Goal: Task Accomplishment & Management: Manage account settings

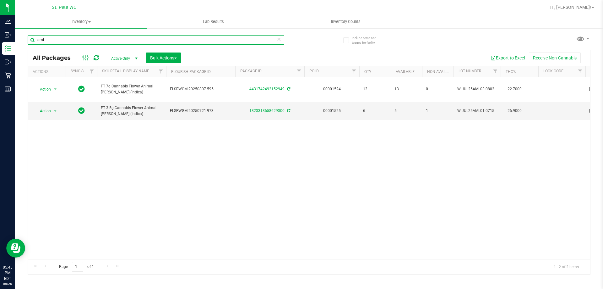
click at [227, 37] on input "aml" at bounding box center [156, 39] width 257 height 9
type input "623"
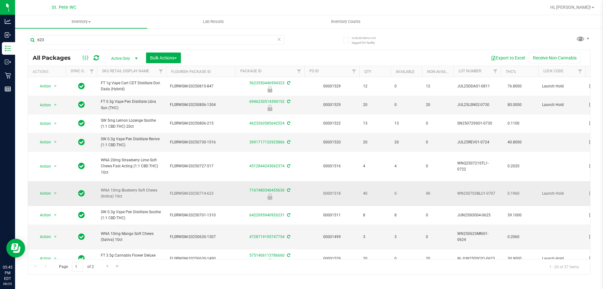
click at [46, 198] on span "Action" at bounding box center [42, 193] width 17 height 9
click at [48, 273] on li "Unlock package" at bounding box center [55, 277] width 40 height 9
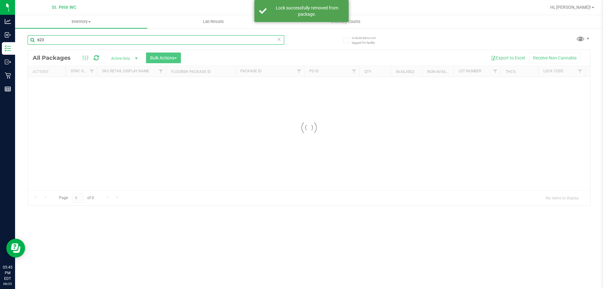
click at [46, 39] on input "623" at bounding box center [156, 39] width 257 height 9
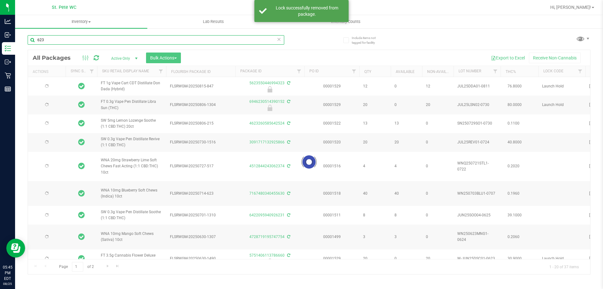
click at [46, 39] on input "623" at bounding box center [156, 39] width 257 height 9
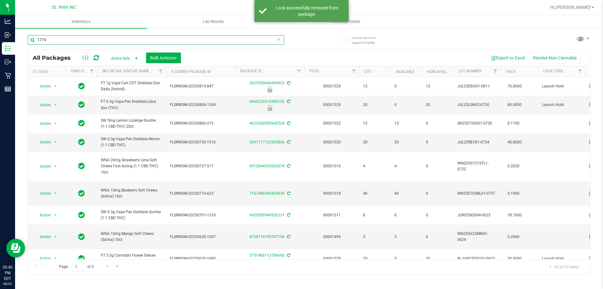
type input "1719"
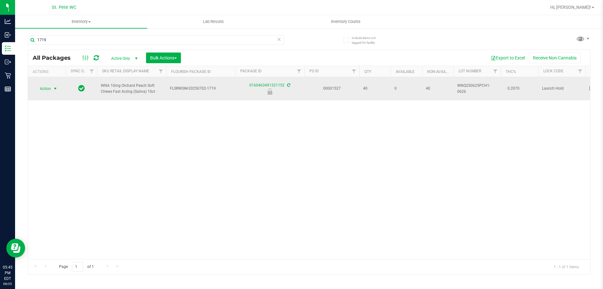
click at [53, 90] on span "select" at bounding box center [55, 88] width 5 height 5
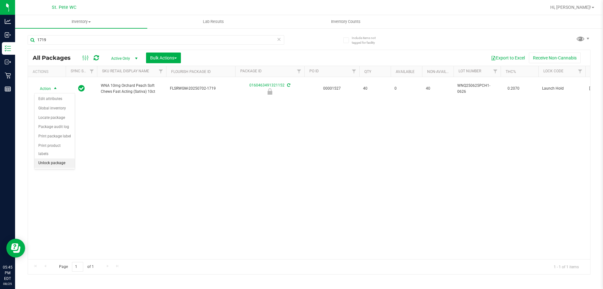
click at [63, 158] on li "Unlock package" at bounding box center [55, 162] width 40 height 9
click at [99, 34] on div "1719" at bounding box center [168, 40] width 281 height 20
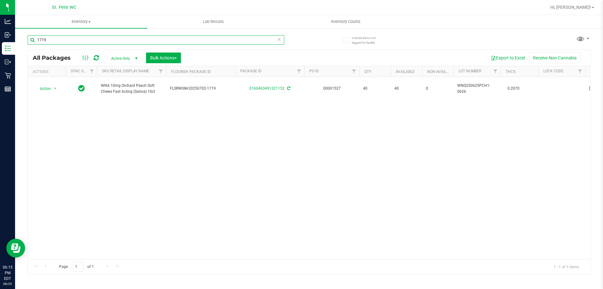
click at [97, 38] on input "1719" at bounding box center [156, 39] width 257 height 9
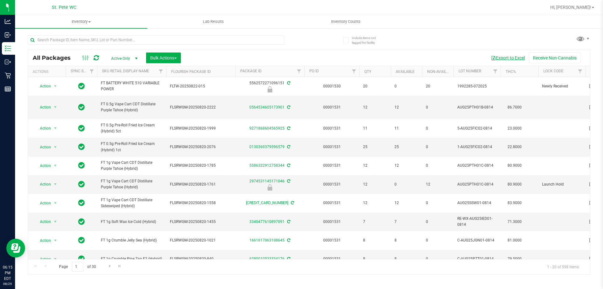
click at [510, 57] on button "Export to Excel" at bounding box center [508, 57] width 42 height 11
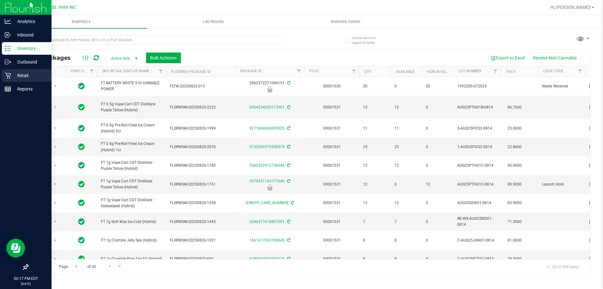
click at [14, 74] on p "Retail" at bounding box center [30, 76] width 38 height 8
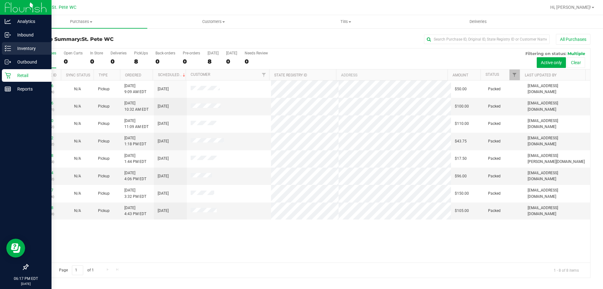
drag, startPoint x: 18, startPoint y: 47, endPoint x: 19, endPoint y: 44, distance: 3.2
click at [18, 46] on p "Inventory" at bounding box center [30, 49] width 38 height 8
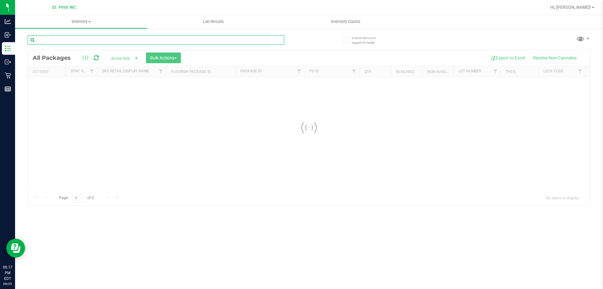
click at [78, 41] on input "text" at bounding box center [156, 39] width 257 height 9
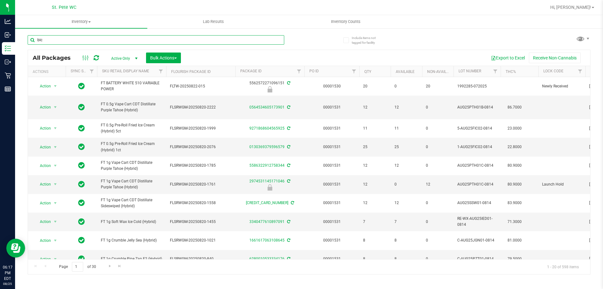
type input "bic"
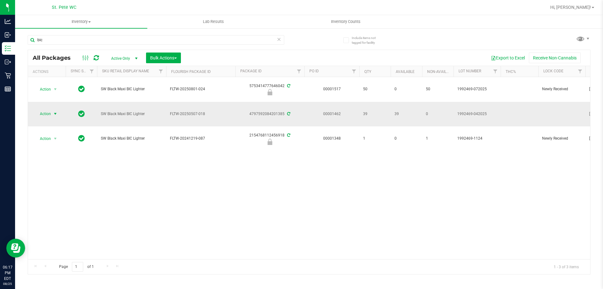
click at [46, 112] on span "Action" at bounding box center [42, 113] width 17 height 9
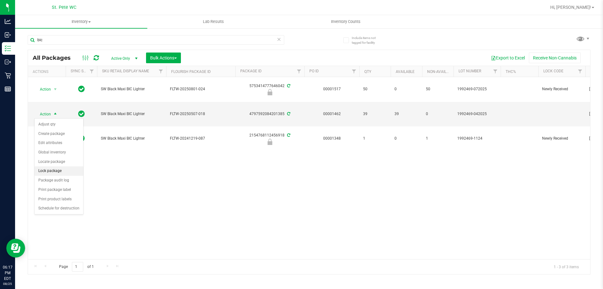
click at [51, 172] on li "Lock package" at bounding box center [59, 170] width 49 height 9
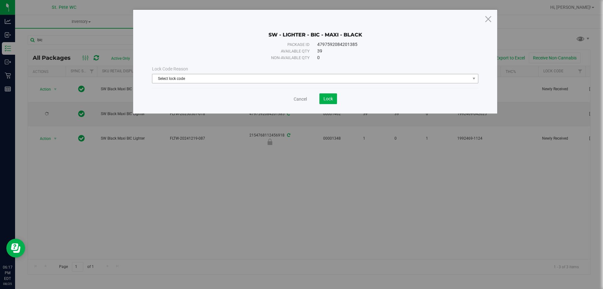
click at [163, 78] on span "Select lock code" at bounding box center [311, 78] width 318 height 9
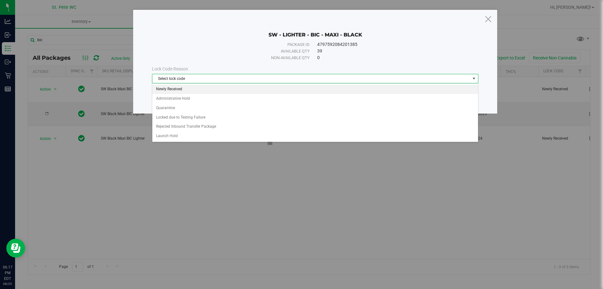
click at [182, 90] on li "Newly Received" at bounding box center [315, 88] width 326 height 9
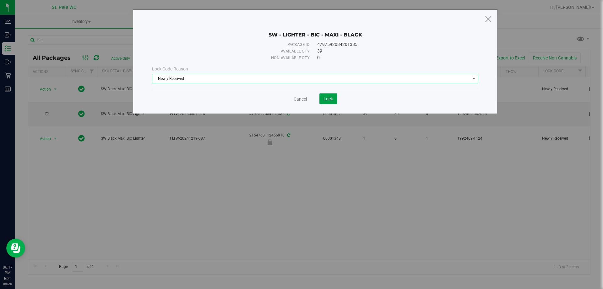
click at [328, 98] on span "Lock" at bounding box center [328, 98] width 9 height 5
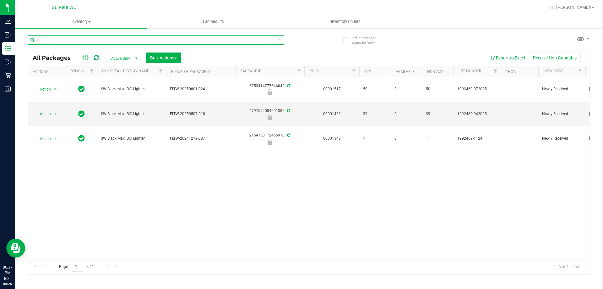
click at [147, 40] on input "bic" at bounding box center [156, 39] width 257 height 9
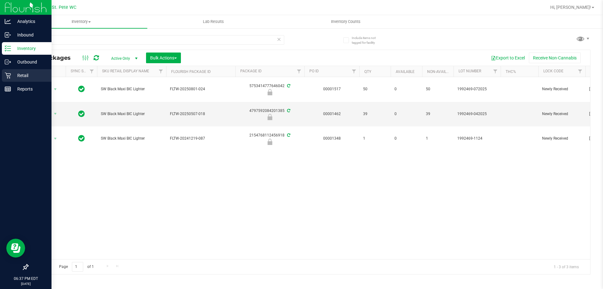
click at [13, 76] on p "Retail" at bounding box center [30, 76] width 38 height 8
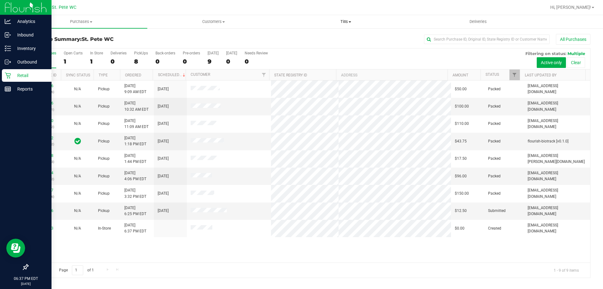
click at [343, 19] on span "Tills" at bounding box center [346, 22] width 132 height 6
click at [323, 36] on li "Manage tills" at bounding box center [346, 38] width 132 height 8
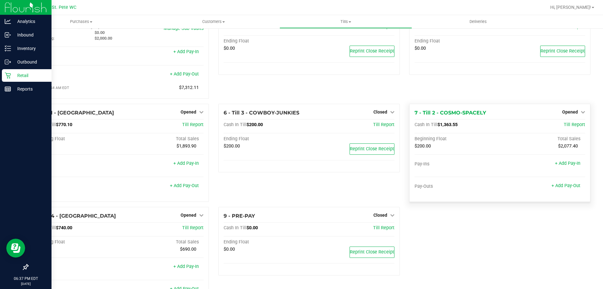
scroll to position [56, 0]
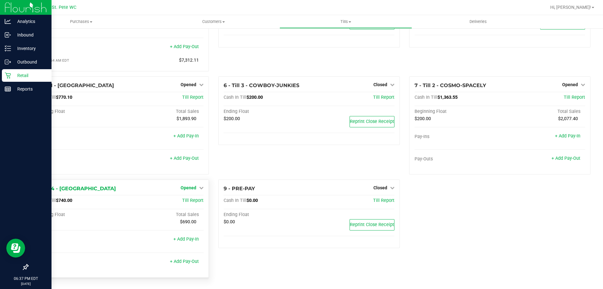
click at [182, 187] on span "Opened" at bounding box center [189, 187] width 16 height 5
click at [191, 202] on link "Close Till" at bounding box center [189, 200] width 17 height 5
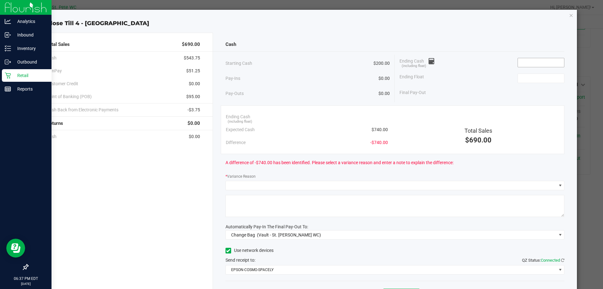
click at [530, 60] on input at bounding box center [541, 62] width 46 height 9
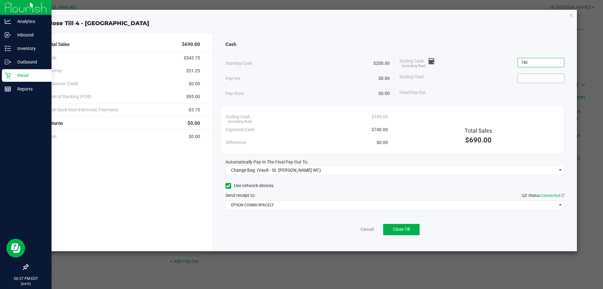
type input "$740.00"
click at [541, 78] on input at bounding box center [541, 78] width 46 height 9
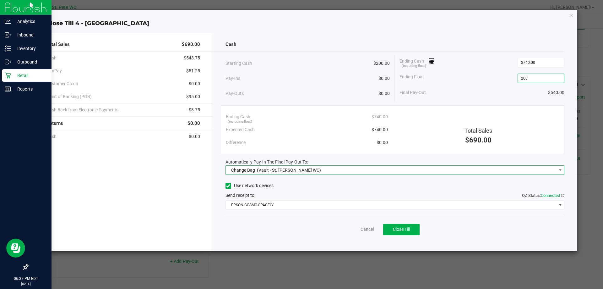
type input "$200.00"
click at [304, 172] on span "Change Bag (Vault - St. [PERSON_NAME] WC)" at bounding box center [391, 170] width 331 height 9
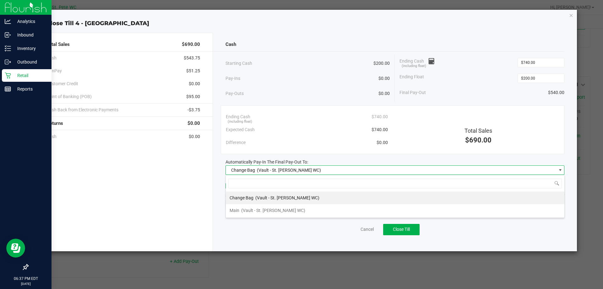
scroll to position [9, 339]
click at [305, 210] on li "Main (Vault - St. [PERSON_NAME] WC)" at bounding box center [395, 210] width 339 height 13
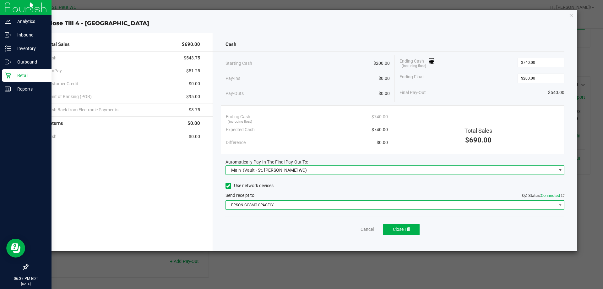
click at [303, 206] on span "EPSON-COSMO-SPACELY" at bounding box center [391, 204] width 331 height 9
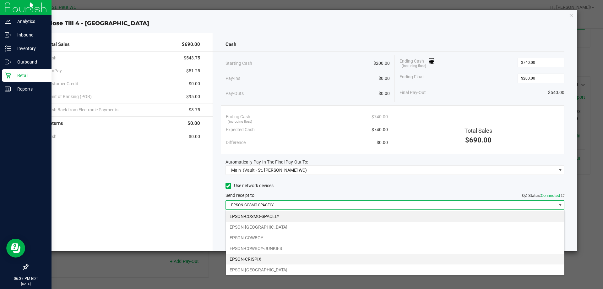
click at [296, 260] on li "EPSON-CRISPIX" at bounding box center [395, 258] width 339 height 11
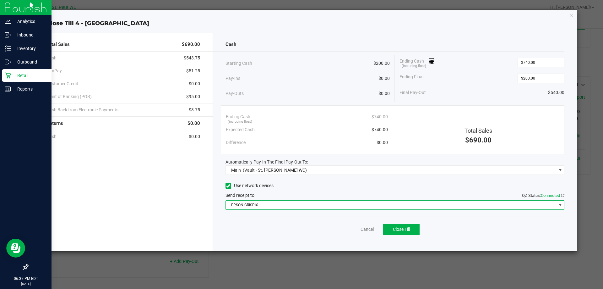
click at [291, 225] on div "Cancel Close Till" at bounding box center [395, 228] width 339 height 24
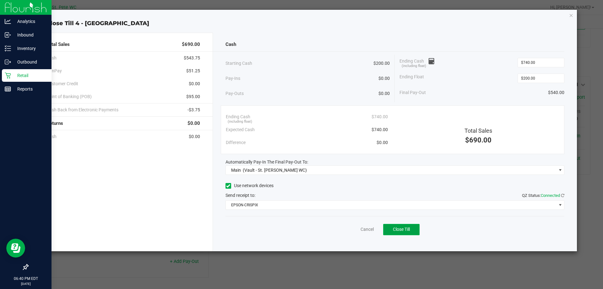
click at [411, 230] on button "Close Till" at bounding box center [401, 229] width 36 height 11
click at [350, 230] on link "Dismiss" at bounding box center [353, 229] width 15 height 7
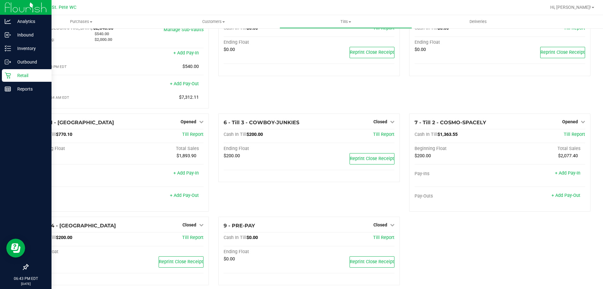
scroll to position [35, 0]
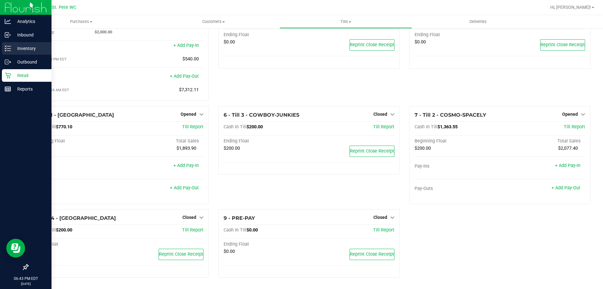
click at [8, 47] on icon at bounding box center [8, 48] width 6 height 6
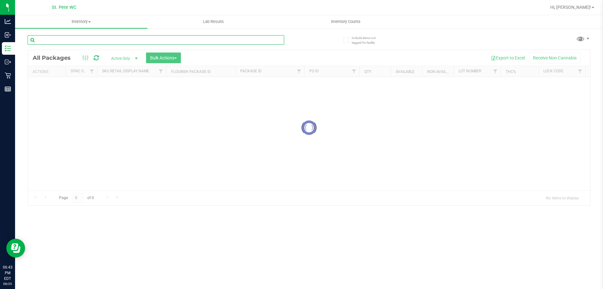
click at [148, 39] on input "text" at bounding box center [156, 39] width 257 height 9
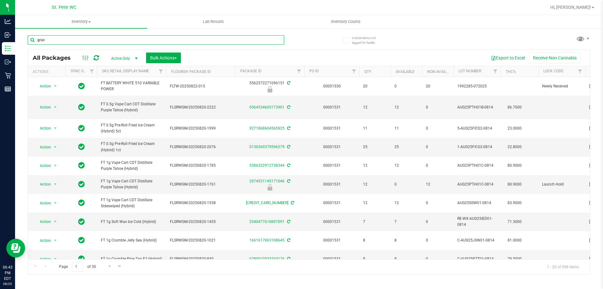
type input "grav"
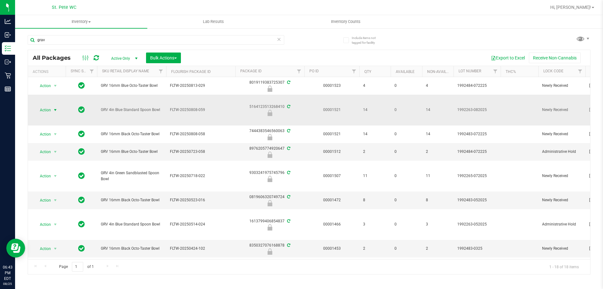
click at [42, 111] on span "Action" at bounding box center [42, 110] width 17 height 9
click at [44, 180] on li "Unlock package" at bounding box center [55, 184] width 40 height 9
